Goal: Information Seeking & Learning: Find specific fact

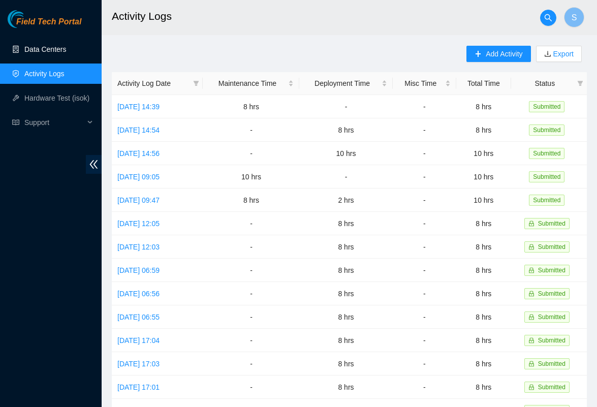
click at [47, 51] on link "Data Centers" at bounding box center [45, 49] width 42 height 8
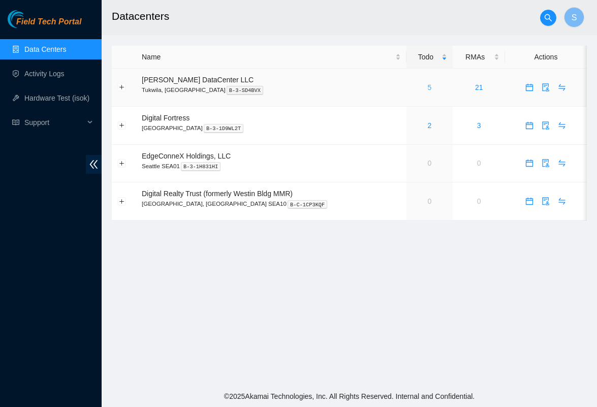
click at [428, 87] on link "5" at bounding box center [430, 87] width 4 height 8
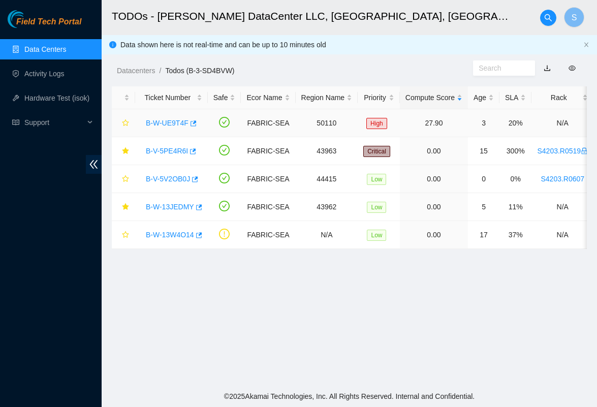
click at [171, 126] on link "B-W-UE9T4F" at bounding box center [167, 123] width 43 height 8
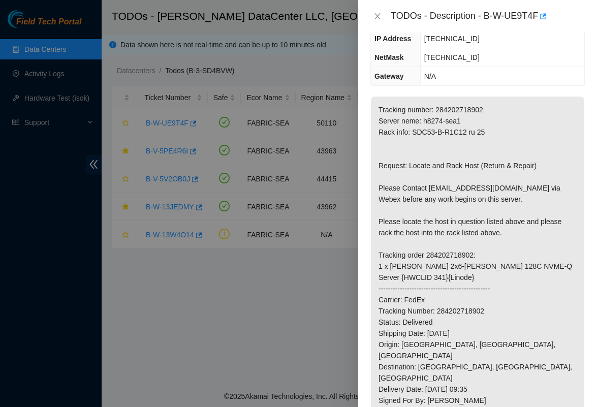
scroll to position [136, 0]
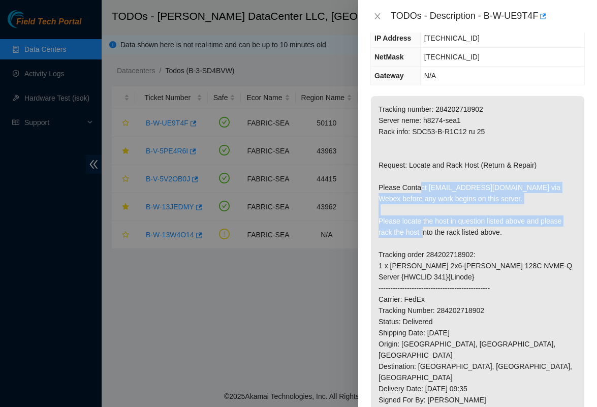
drag, startPoint x: 423, startPoint y: 190, endPoint x: 457, endPoint y: 232, distance: 53.9
click at [457, 232] on p "Tracking number: 284202718902 Server neme: h8274-sea1 Rack info: SDC53-B-R1C12 …" at bounding box center [477, 282] width 213 height 373
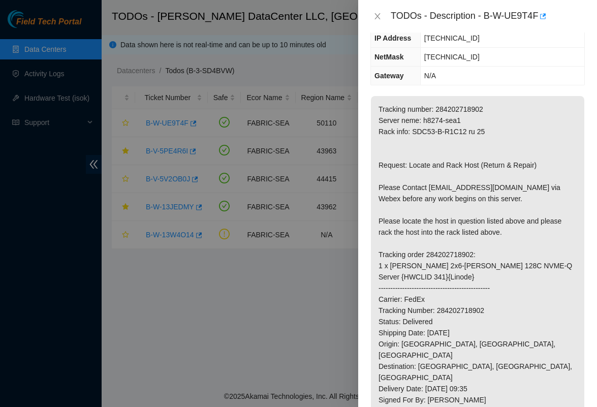
click at [462, 240] on p "Tracking number: 284202718902 Server neme: h8274-sea1 Rack info: SDC53-B-R1C12 …" at bounding box center [477, 282] width 213 height 373
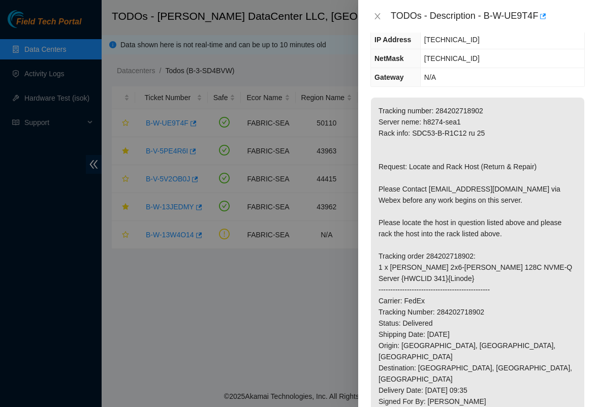
scroll to position [118, 0]
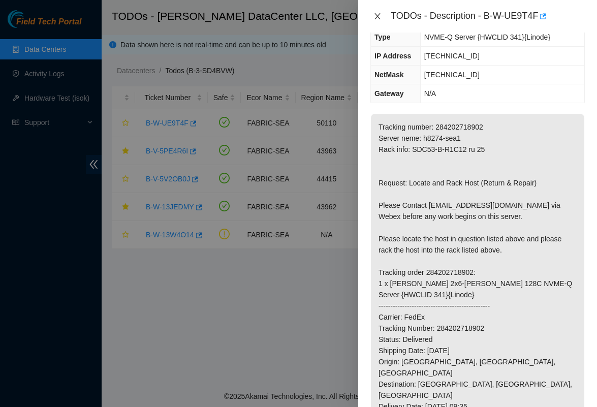
click at [380, 13] on icon "close" at bounding box center [378, 16] width 6 height 6
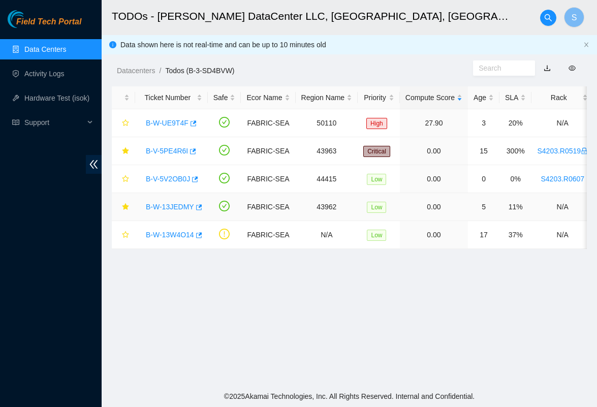
scroll to position [0, 0]
click at [178, 205] on link "B-W-13JEDMY" at bounding box center [170, 207] width 48 height 8
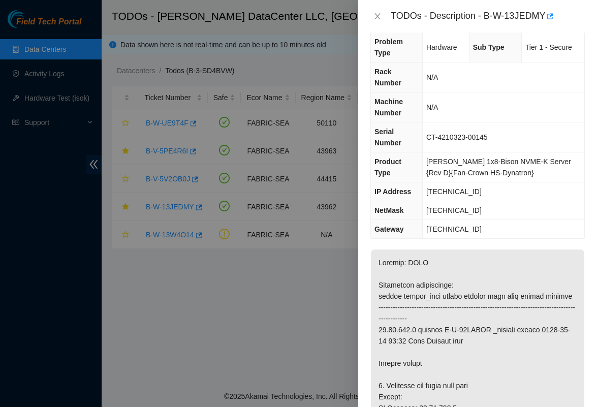
scroll to position [9, 0]
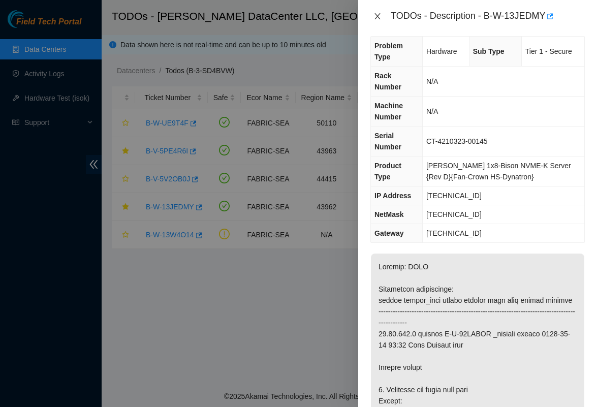
click at [381, 19] on icon "close" at bounding box center [378, 16] width 8 height 8
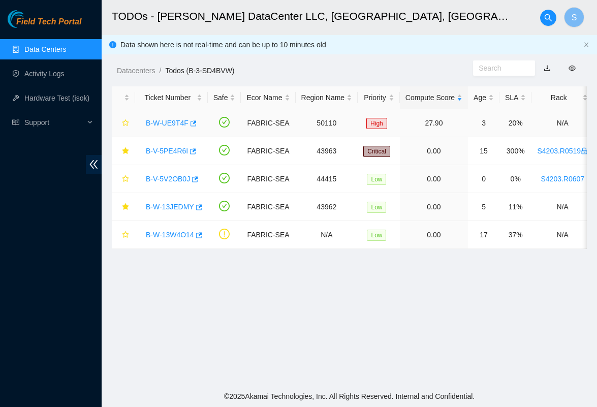
click at [175, 121] on link "B-W-UE9T4F" at bounding box center [167, 123] width 43 height 8
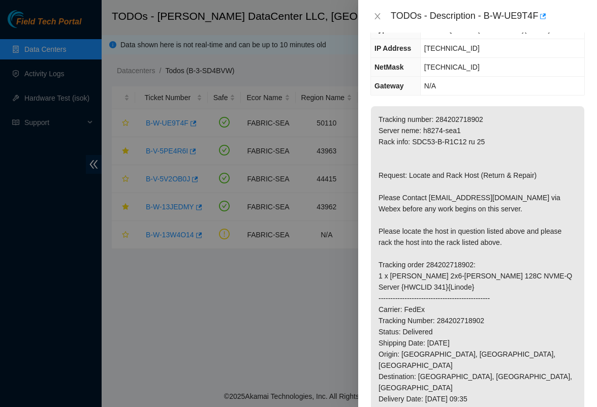
scroll to position [127, 0]
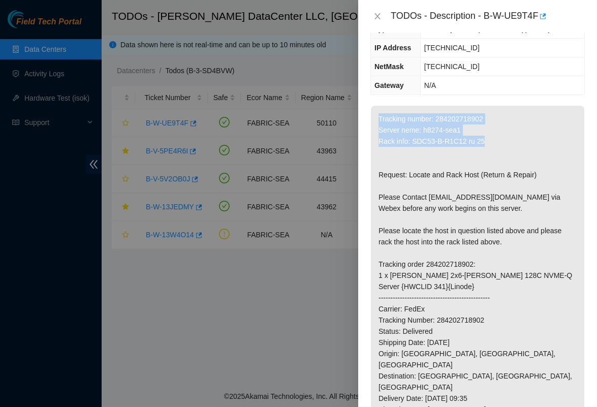
drag, startPoint x: 380, startPoint y: 113, endPoint x: 497, endPoint y: 144, distance: 120.3
click at [497, 144] on p "Tracking number: 284202718902 Server neme: h8274-sea1 Rack info: SDC53-B-R1C12 …" at bounding box center [477, 292] width 213 height 373
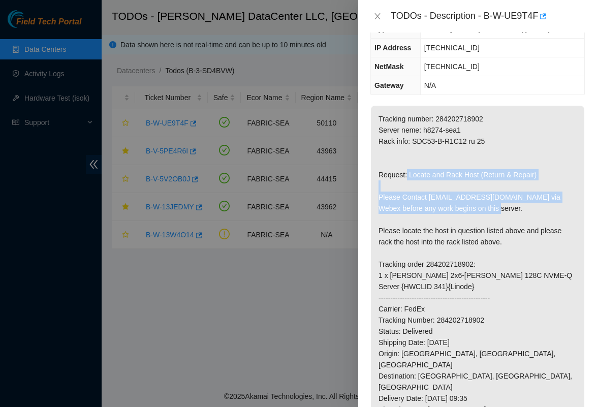
drag, startPoint x: 407, startPoint y: 174, endPoint x: 528, endPoint y: 215, distance: 127.9
click at [528, 215] on p "Tracking number: 284202718902 Server neme: h8274-sea1 Rack info: SDC53-B-R1C12 …" at bounding box center [477, 292] width 213 height 373
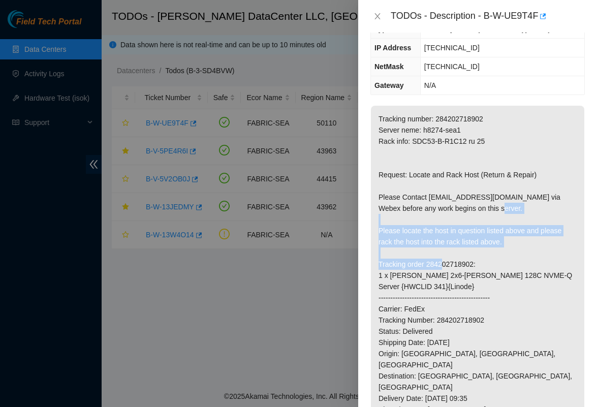
drag, startPoint x: 379, startPoint y: 228, endPoint x: 507, endPoint y: 268, distance: 134.1
click at [507, 268] on p "Tracking number: 284202718902 Server neme: h8274-sea1 Rack info: SDC53-B-R1C12 …" at bounding box center [477, 292] width 213 height 373
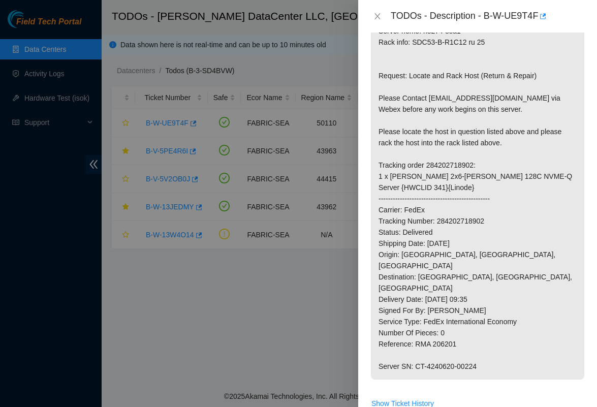
scroll to position [223, 0]
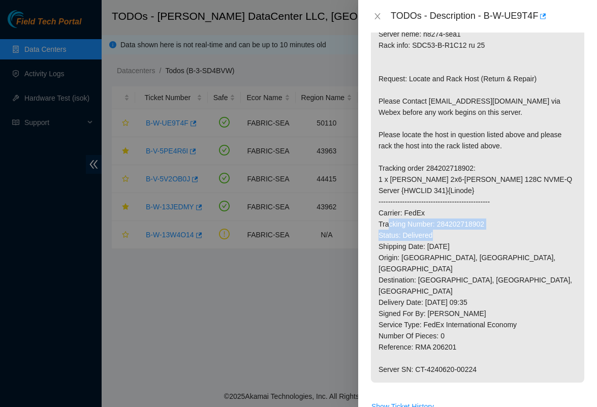
drag, startPoint x: 503, startPoint y: 219, endPoint x: 481, endPoint y: 250, distance: 37.2
click at [481, 250] on p "Tracking number: 284202718902 Server neme: h8274-sea1 Rack info: SDC53-B-R1C12 …" at bounding box center [477, 196] width 213 height 373
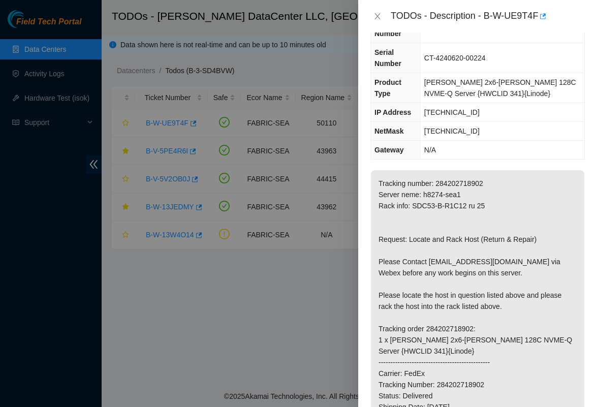
scroll to position [58, 0]
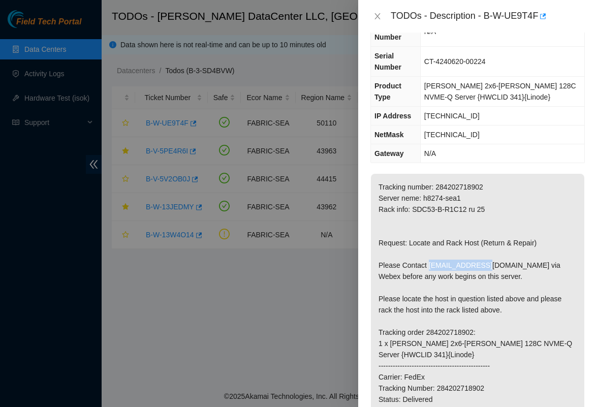
drag, startPoint x: 431, startPoint y: 266, endPoint x: 487, endPoint y: 264, distance: 55.4
click at [487, 264] on p "Tracking number: 284202718902 Server neme: h8274-sea1 Rack info: SDC53-B-R1C12 …" at bounding box center [477, 360] width 213 height 373
click at [488, 268] on p "Tracking number: 284202718902 Server neme: h8274-sea1 Rack info: SDC53-B-R1C12 …" at bounding box center [477, 360] width 213 height 373
click at [477, 165] on div "Problem Type Hardware Rack Number N/A Machine Number N/A Serial Number CT-42406…" at bounding box center [477, 220] width 239 height 375
click at [374, 18] on icon "close" at bounding box center [378, 16] width 8 height 8
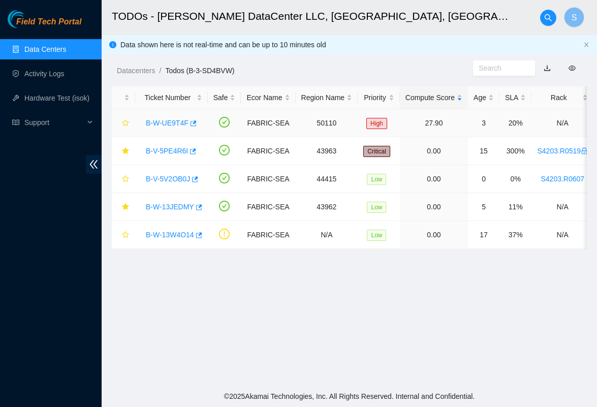
click at [183, 125] on link "B-W-UE9T4F" at bounding box center [167, 123] width 43 height 8
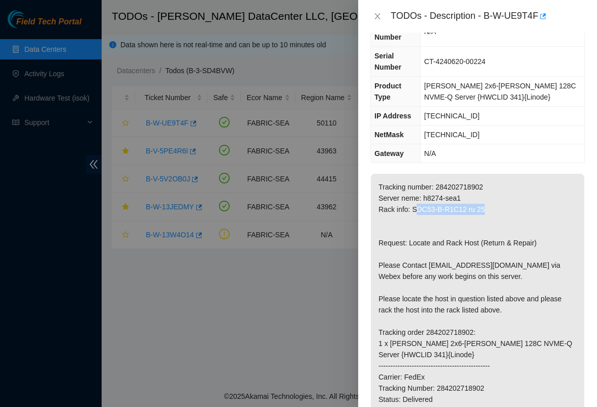
drag, startPoint x: 416, startPoint y: 208, endPoint x: 492, endPoint y: 208, distance: 76.2
click at [492, 208] on p "Tracking number: 284202718902 Server neme: h8274-sea1 Rack info: SDC53-B-R1C12 …" at bounding box center [477, 360] width 213 height 373
drag, startPoint x: 412, startPoint y: 209, endPoint x: 491, endPoint y: 211, distance: 79.8
click at [491, 211] on p "Tracking number: 284202718902 Server neme: h8274-sea1 Rack info: SDC53-B-R1C12 …" at bounding box center [477, 360] width 213 height 373
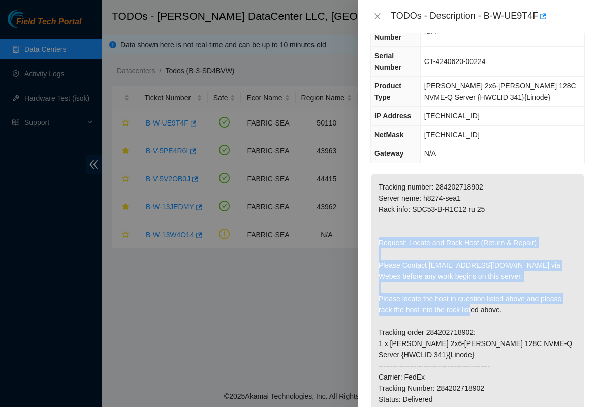
drag, startPoint x: 378, startPoint y: 243, endPoint x: 536, endPoint y: 306, distance: 170.6
click at [536, 306] on p "Tracking number: 284202718902 Server neme: h8274-sea1 Rack info: SDC53-B-R1C12 …" at bounding box center [477, 360] width 213 height 373
click at [534, 312] on p "Tracking number: 284202718902 Server neme: h8274-sea1 Rack info: SDC53-B-R1C12 …" at bounding box center [477, 360] width 213 height 373
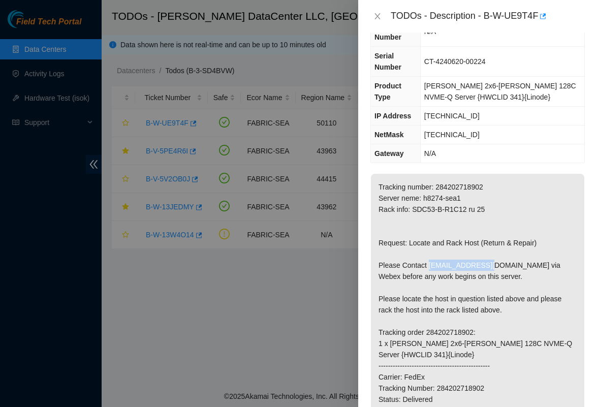
drag, startPoint x: 430, startPoint y: 265, endPoint x: 488, endPoint y: 266, distance: 57.4
click at [488, 266] on p "Tracking number: 284202718902 Server neme: h8274-sea1 Rack info: SDC53-B-R1C12 …" at bounding box center [477, 360] width 213 height 373
click at [435, 271] on p "Tracking number: 284202718902 Server neme: h8274-sea1 Rack info: SDC53-B-R1C12 …" at bounding box center [477, 360] width 213 height 373
drag, startPoint x: 431, startPoint y: 268, endPoint x: 498, endPoint y: 266, distance: 66.6
click at [498, 266] on p "Tracking number: 284202718902 Server neme: h8274-sea1 Rack info: SDC53-B-R1C12 …" at bounding box center [477, 360] width 213 height 373
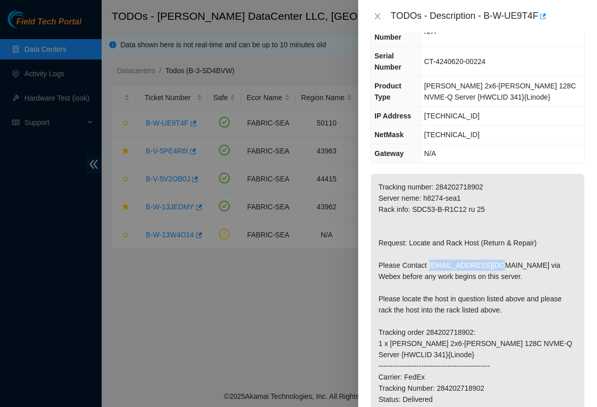
copy p "[EMAIL_ADDRESS][DOMAIN_NAME]"
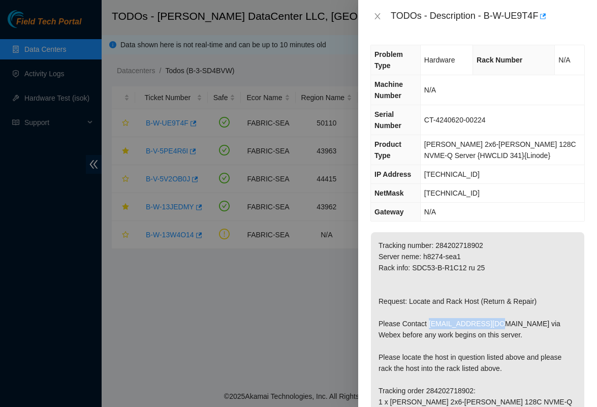
scroll to position [0, 0]
copy div "B-W-UE9T4F"
drag, startPoint x: 486, startPoint y: 14, endPoint x: 541, endPoint y: 14, distance: 55.4
click at [541, 14] on div "TODOs - Description - B-W-UE9T4F" at bounding box center [488, 16] width 194 height 16
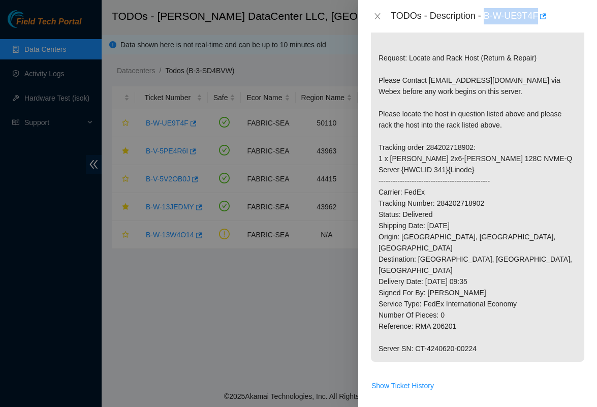
scroll to position [267, 0]
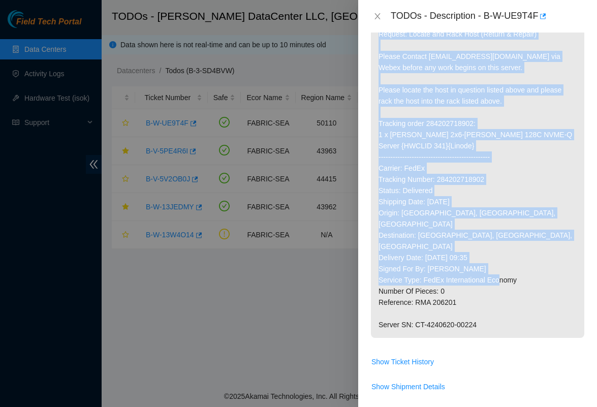
copy p "Tracking number: 284202718902 Server neme: h8274-sea1 Rack info: SDC53-B-R1C12 …"
drag, startPoint x: 378, startPoint y: 92, endPoint x: 514, endPoint y: 310, distance: 256.6
click at [514, 310] on p "Tracking number: 284202718902 Server neme: h8274-sea1 Rack info: SDC53-B-R1C12 …" at bounding box center [477, 151] width 213 height 373
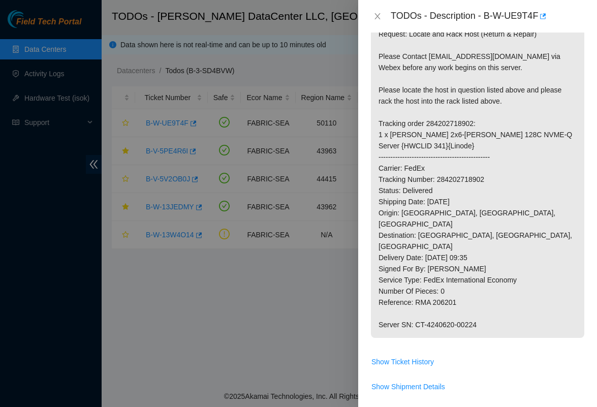
click at [503, 305] on p "Tracking number: 284202718902 Server neme: h8274-sea1 Rack info: SDC53-B-R1C12 …" at bounding box center [477, 151] width 213 height 373
click at [461, 279] on p "Tracking number: 284202718902 Server neme: h8274-sea1 Rack info: SDC53-B-R1C12 …" at bounding box center [477, 151] width 213 height 373
drag, startPoint x: 508, startPoint y: 232, endPoint x: 426, endPoint y: 231, distance: 81.8
click at [426, 231] on p "Tracking number: 284202718902 Server neme: h8274-sea1 Rack info: SDC53-B-R1C12 …" at bounding box center [477, 151] width 213 height 373
copy p "[DATE] 09:35"
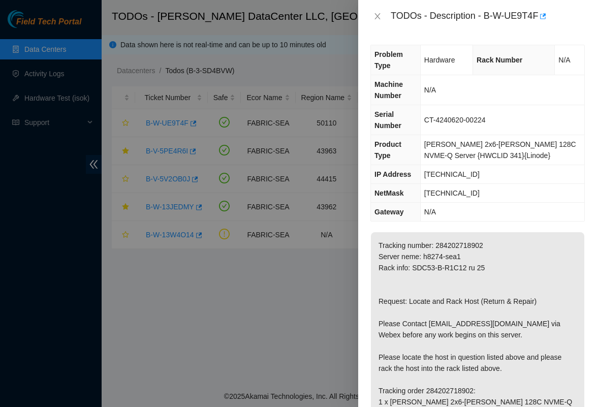
scroll to position [0, 0]
drag, startPoint x: 542, startPoint y: 15, endPoint x: 486, endPoint y: 13, distance: 55.9
click at [486, 13] on div "TODOs - Description - B-W-UE9T4F" at bounding box center [488, 16] width 194 height 16
copy div "B-W-UE9T4F"
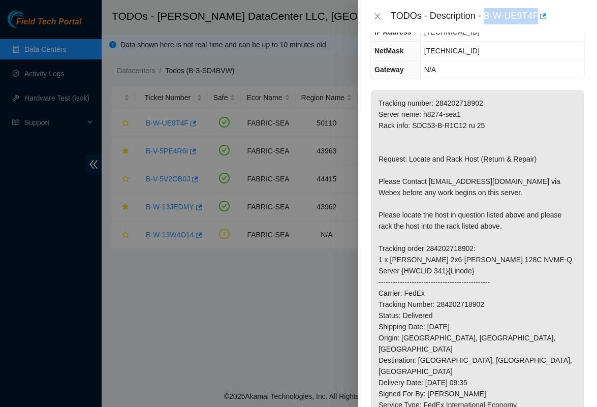
scroll to position [150, 0]
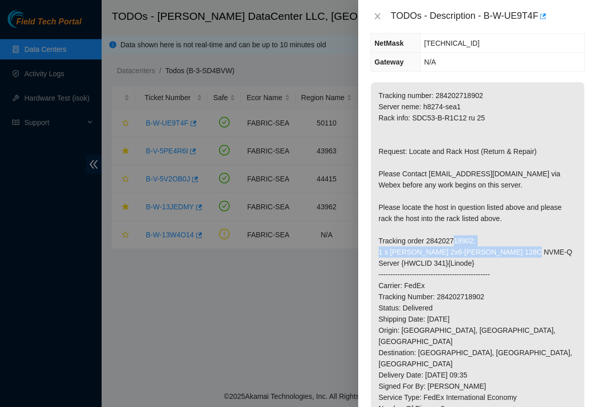
drag, startPoint x: 378, startPoint y: 249, endPoint x: 571, endPoint y: 255, distance: 192.7
click at [571, 255] on p "Tracking number: 284202718902 Server neme: h8274-sea1 Rack info: SDC53-B-R1C12 …" at bounding box center [477, 268] width 213 height 373
